Goal: Task Accomplishment & Management: Complete application form

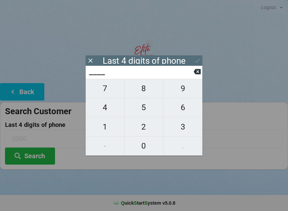
click at [185, 88] on span "9" at bounding box center [182, 88] width 39 height 14
type input "9___"
click at [185, 89] on span "9" at bounding box center [182, 88] width 39 height 14
type input "99__"
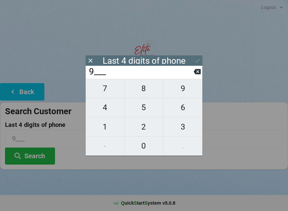
type input "99__"
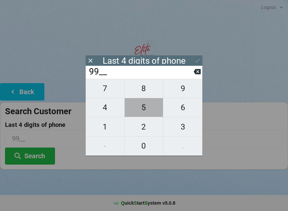
click at [141, 108] on span "5" at bounding box center [144, 107] width 39 height 14
type input "995_"
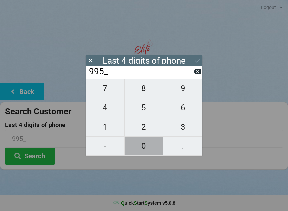
click at [147, 146] on span "0" at bounding box center [144, 146] width 39 height 14
type input "9950"
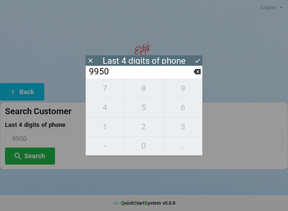
click at [45, 157] on button "Search" at bounding box center [30, 155] width 50 height 17
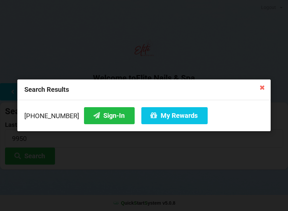
click at [271, 85] on div "Search Results [PHONE_NUMBER] Sign-In My Rewards" at bounding box center [144, 105] width 288 height 211
click at [263, 90] on icon at bounding box center [262, 87] width 11 height 11
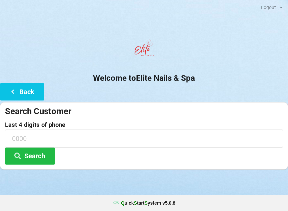
click at [31, 89] on button "Back" at bounding box center [22, 91] width 44 height 17
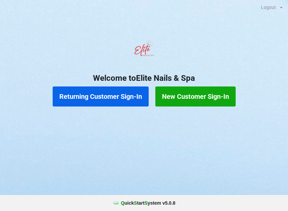
click at [213, 93] on button "New Customer Sign-In" at bounding box center [195, 96] width 80 height 20
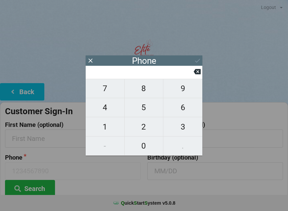
scroll to position [1, 0]
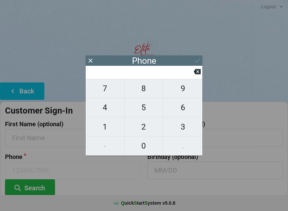
click at [187, 89] on span "9" at bounding box center [182, 88] width 39 height 14
type input "9"
click at [143, 147] on span "0" at bounding box center [144, 146] width 39 height 14
type input "90"
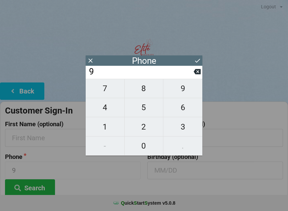
type input "90"
click at [107, 112] on span "4" at bounding box center [105, 107] width 39 height 14
type input "904"
click at [146, 131] on span "2" at bounding box center [144, 127] width 39 height 14
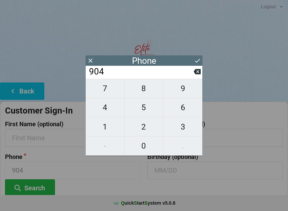
type input "9042"
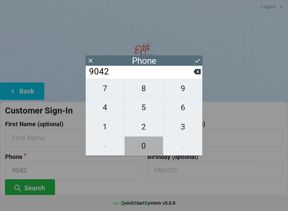
click at [141, 152] on span "0" at bounding box center [144, 146] width 39 height 14
type input "90420"
click at [142, 148] on span "0" at bounding box center [144, 146] width 39 height 14
type input "904200"
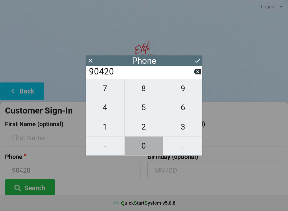
type input "904200"
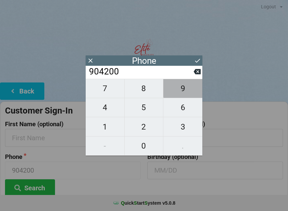
click at [185, 91] on span "9" at bounding box center [182, 88] width 39 height 14
type input "9042009"
click at [185, 92] on span "9" at bounding box center [182, 88] width 39 height 14
type input "90420099"
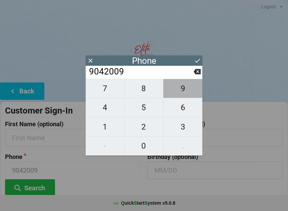
type input "90420099"
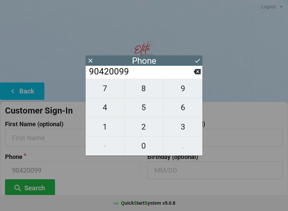
click at [143, 112] on span "5" at bounding box center [144, 107] width 39 height 14
type input "904200995"
click at [145, 148] on span "0" at bounding box center [144, 146] width 39 height 14
type input "9042009950"
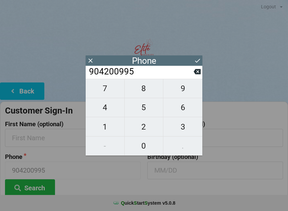
type input "9042009950"
click at [33, 188] on button "Search" at bounding box center [30, 187] width 50 height 17
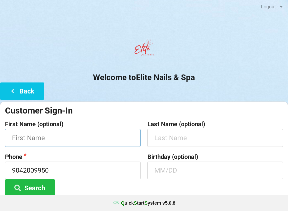
click at [58, 143] on input "text" at bounding box center [73, 138] width 136 height 18
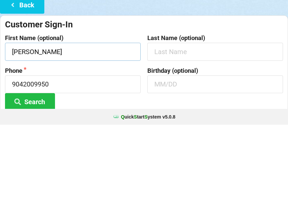
type input "[PERSON_NAME]"
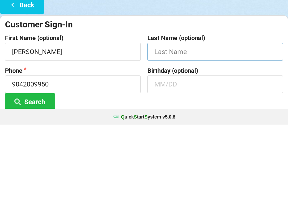
click at [212, 129] on input "text" at bounding box center [215, 138] width 136 height 18
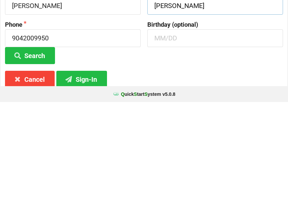
scroll to position [25, 0]
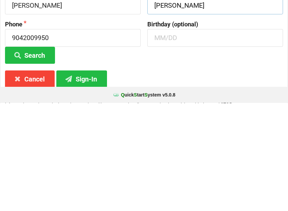
type input "[PERSON_NAME]"
click at [85, 179] on button "Sign-In" at bounding box center [81, 187] width 51 height 17
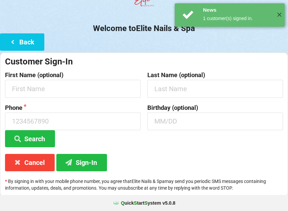
scroll to position [0, 0]
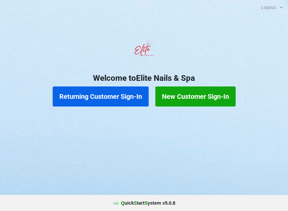
click at [196, 95] on button "New Customer Sign-In" at bounding box center [195, 96] width 80 height 20
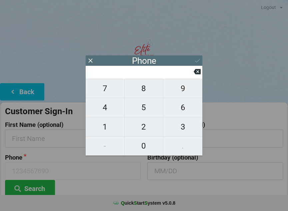
click at [174, 127] on span "3" at bounding box center [182, 127] width 39 height 14
type input "3"
click at [147, 108] on span "5" at bounding box center [144, 107] width 39 height 14
type input "35"
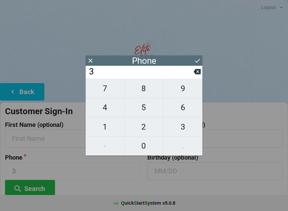
type input "35"
click at [146, 124] on span "2" at bounding box center [144, 127] width 39 height 14
type input "352"
click at [147, 123] on span "2" at bounding box center [144, 127] width 39 height 14
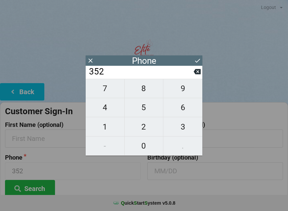
type input "3522"
click at [144, 122] on span "2" at bounding box center [144, 127] width 39 height 14
type input "35222"
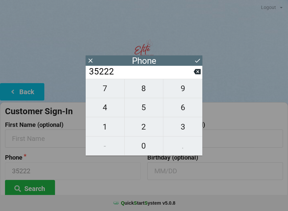
click at [198, 75] on icon at bounding box center [197, 71] width 7 height 7
click at [110, 92] on span "7" at bounding box center [105, 88] width 39 height 14
type input "35227"
click at [144, 125] on span "2" at bounding box center [144, 127] width 39 height 14
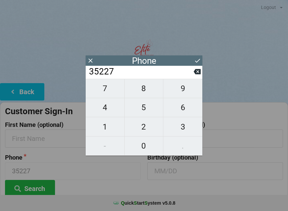
type input "352272"
click at [109, 92] on span "7" at bounding box center [105, 88] width 39 height 14
type input "3522727"
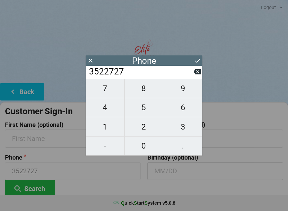
click at [193, 74] on input "3522727" at bounding box center [140, 71] width 105 height 11
click at [192, 72] on input "3522727" at bounding box center [140, 71] width 105 height 11
click at [195, 73] on icon at bounding box center [197, 71] width 7 height 5
click at [110, 108] on span "4" at bounding box center [105, 107] width 39 height 14
type input "3522724"
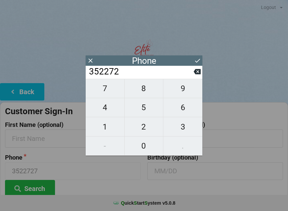
type input "3522724"
click at [110, 107] on span "4" at bounding box center [105, 107] width 39 height 14
type input "35227244"
click at [108, 127] on span "1" at bounding box center [105, 127] width 39 height 14
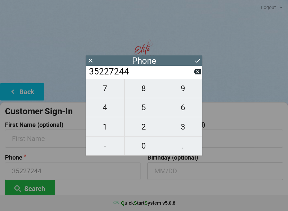
type input "352272441"
click at [143, 95] on span "8" at bounding box center [144, 88] width 39 height 14
type input "3522724418"
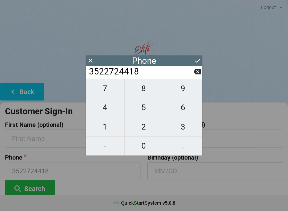
click at [200, 61] on icon at bounding box center [197, 60] width 7 height 7
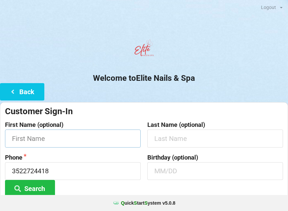
click at [88, 143] on input "text" at bounding box center [73, 138] width 136 height 18
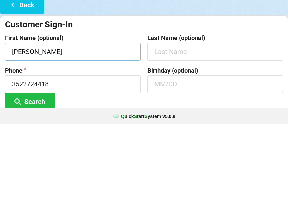
type input "[PERSON_NAME]"
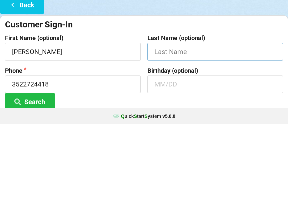
click at [185, 129] on input "text" at bounding box center [215, 138] width 136 height 18
type input "[PERSON_NAME]"
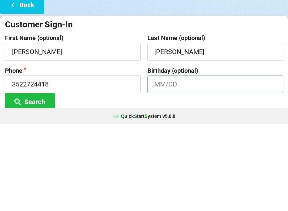
click at [198, 162] on input "text" at bounding box center [215, 171] width 136 height 18
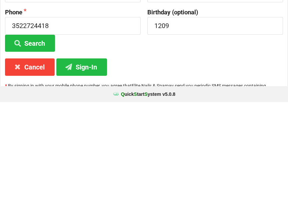
click at [81, 167] on button "Sign-In" at bounding box center [81, 175] width 51 height 17
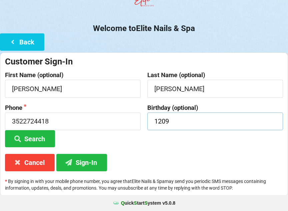
click at [182, 122] on input "1209" at bounding box center [215, 121] width 136 height 18
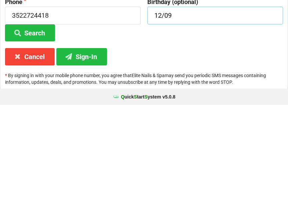
type input "12/09"
click at [86, 154] on button "Sign-In" at bounding box center [81, 162] width 51 height 17
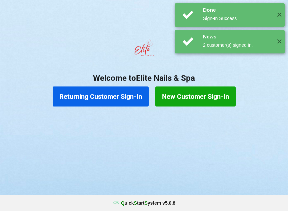
scroll to position [0, 0]
